Goal: Task Accomplishment & Management: Manage account settings

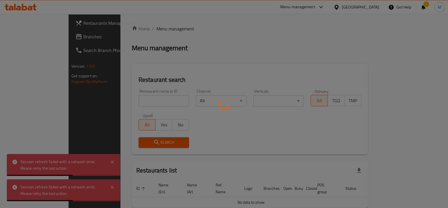
click at [122, 104] on div at bounding box center [224, 104] width 448 height 208
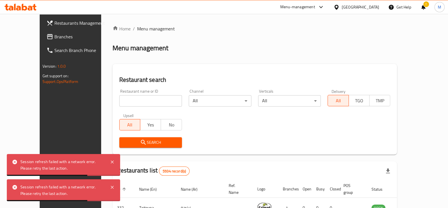
click at [119, 103] on div at bounding box center [224, 104] width 448 height 208
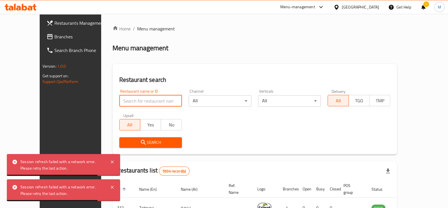
drag, startPoint x: 119, startPoint y: 103, endPoint x: 118, endPoint y: 92, distance: 10.9
click at [119, 103] on input "search" at bounding box center [150, 100] width 63 height 11
type input "kumo"
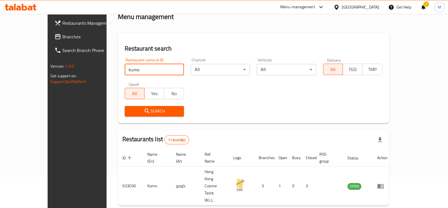
scroll to position [34, 0]
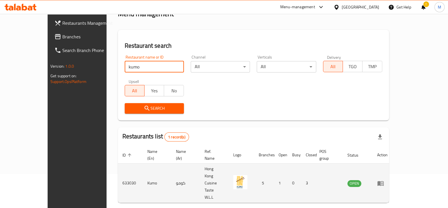
click at [392, 168] on td "enhanced table" at bounding box center [383, 182] width 20 height 39
click at [384, 181] on icon "enhanced table" at bounding box center [381, 183] width 6 height 5
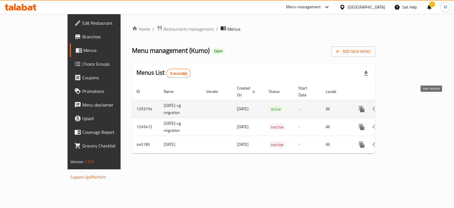
click at [409, 103] on link "enhanced table" at bounding box center [403, 109] width 14 height 14
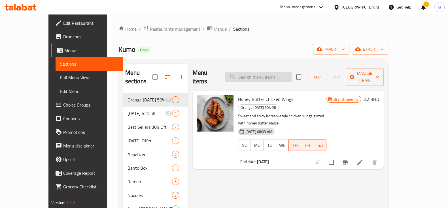
click at [273, 72] on input "search" at bounding box center [258, 77] width 67 height 10
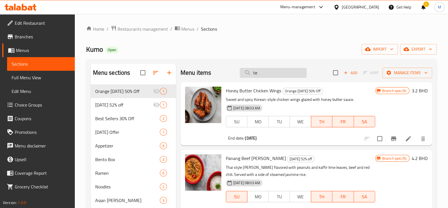
type input "t"
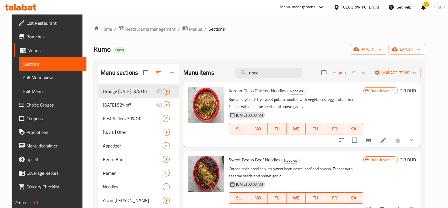
type input "noodl"
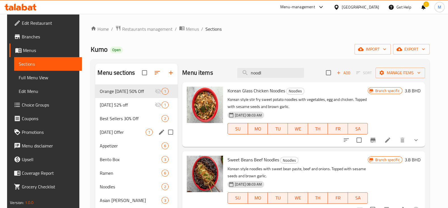
scroll to position [35, 0]
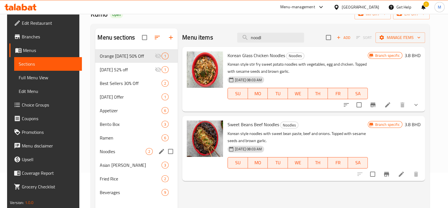
click at [119, 157] on div "Noodles 2" at bounding box center [136, 151] width 83 height 14
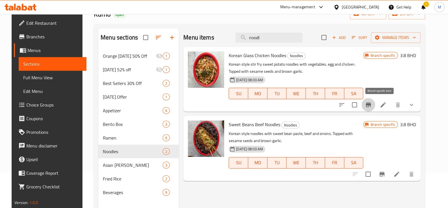
click at [371, 106] on icon "Branch-specific-item" at bounding box center [368, 104] width 5 height 5
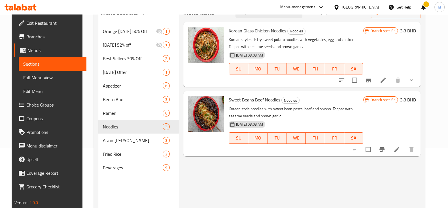
scroll to position [71, 0]
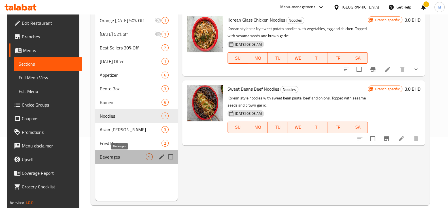
click at [109, 154] on span "Beverages" at bounding box center [123, 156] width 46 height 7
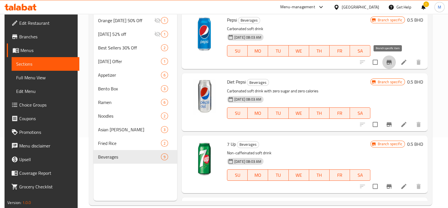
click at [389, 60] on icon "Branch-specific-item" at bounding box center [389, 62] width 5 height 5
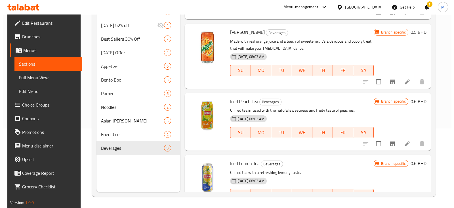
scroll to position [319, 0]
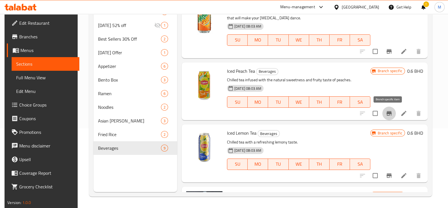
click at [392, 110] on button "Branch-specific-item" at bounding box center [389, 113] width 14 height 14
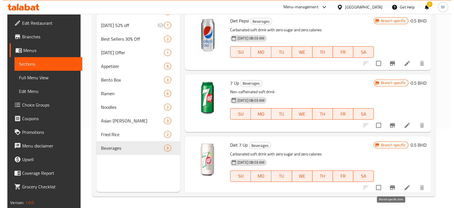
scroll to position [123, 0]
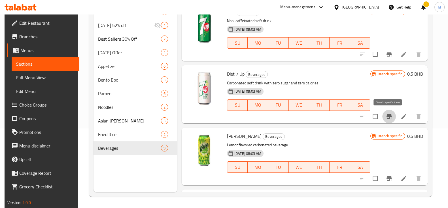
click at [391, 116] on icon "Branch-specific-item" at bounding box center [389, 116] width 5 height 5
click at [387, 177] on icon "Branch-specific-item" at bounding box center [389, 178] width 5 height 5
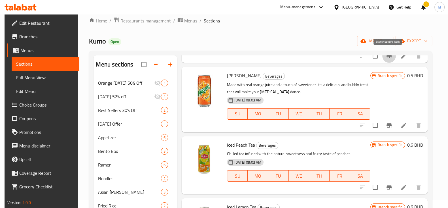
scroll to position [319, 0]
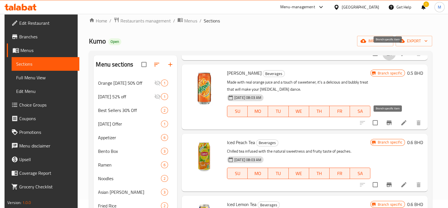
click at [387, 125] on icon "Branch-specific-item" at bounding box center [389, 122] width 7 height 7
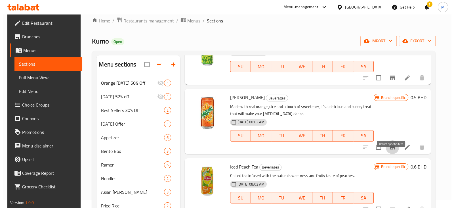
scroll to position [283, 0]
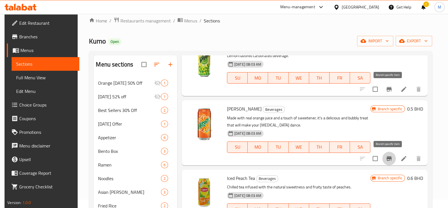
click at [387, 90] on icon "Branch-specific-item" at bounding box center [389, 89] width 5 height 5
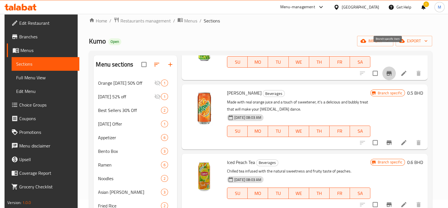
scroll to position [354, 0]
